Goal: Find specific page/section: Find specific page/section

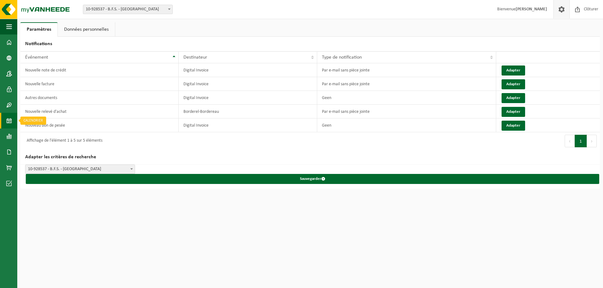
click at [11, 120] on span at bounding box center [9, 121] width 6 height 16
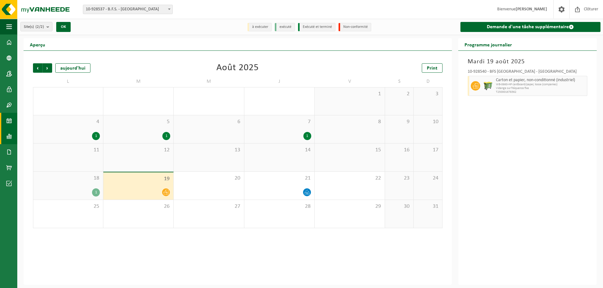
click at [10, 139] on span at bounding box center [9, 137] width 6 height 16
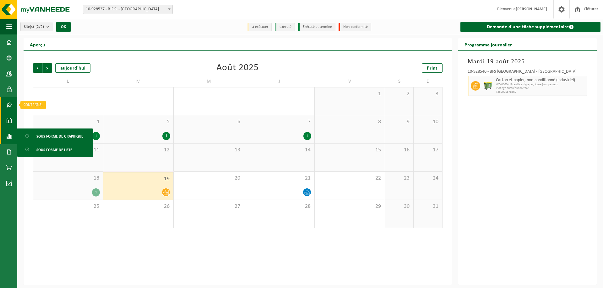
click at [9, 101] on span at bounding box center [9, 105] width 6 height 16
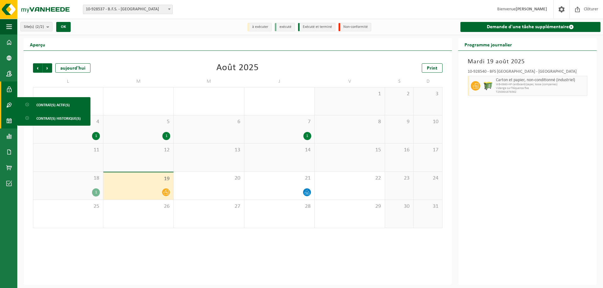
click at [11, 89] on span at bounding box center [9, 90] width 6 height 16
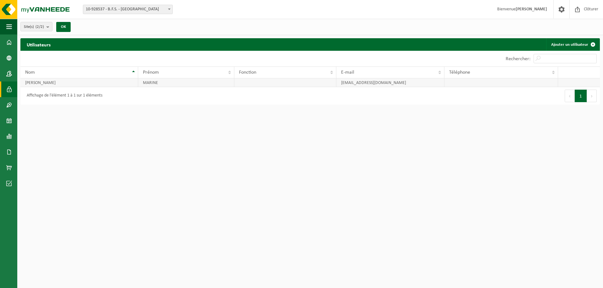
click at [93, 84] on td "BARTHOLOME" at bounding box center [79, 82] width 118 height 9
click at [11, 56] on span at bounding box center [9, 58] width 6 height 16
